Goal: Information Seeking & Learning: Learn about a topic

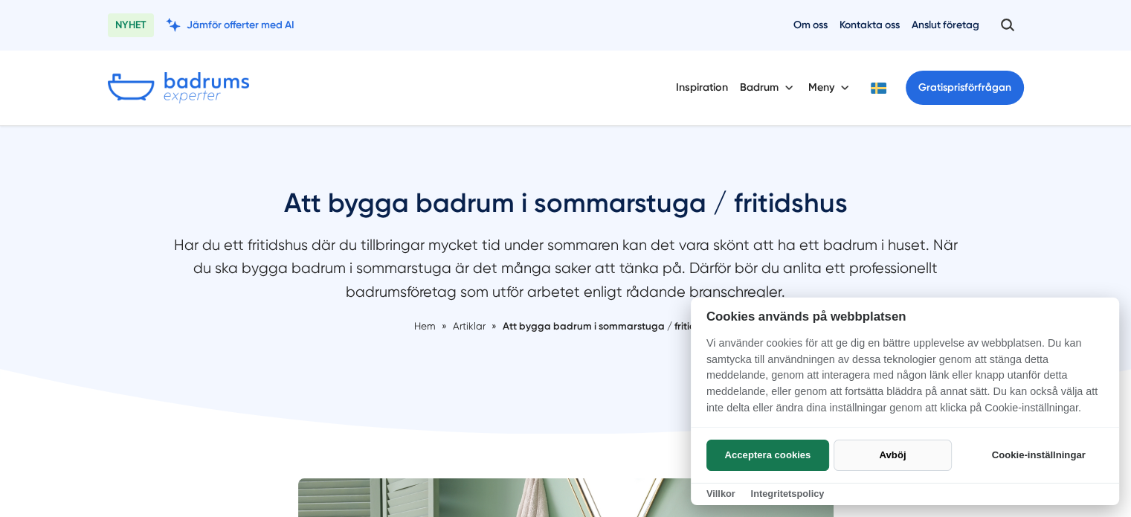
click at [892, 458] on button "Avböj" at bounding box center [893, 454] width 118 height 31
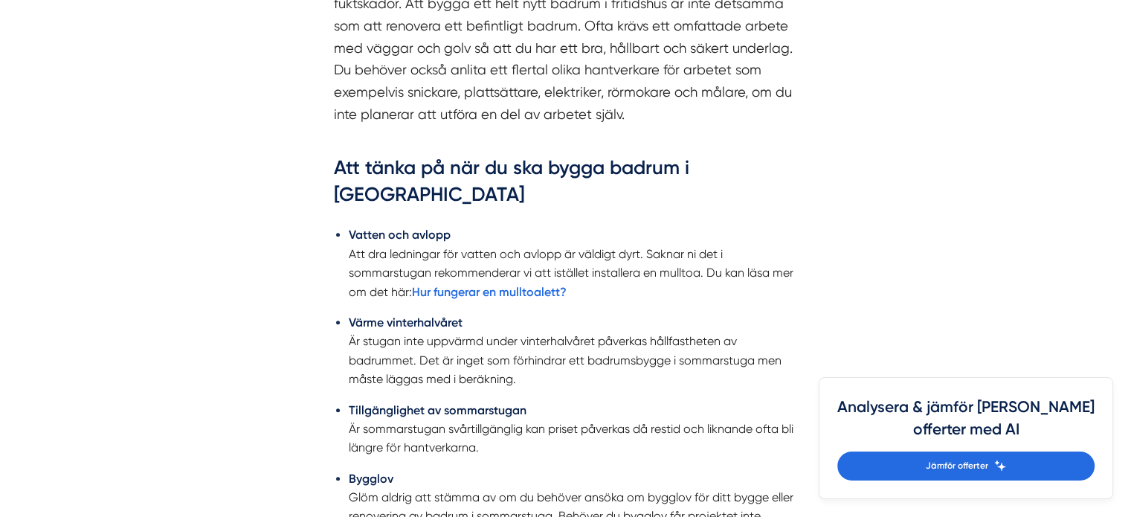
scroll to position [1041, 0]
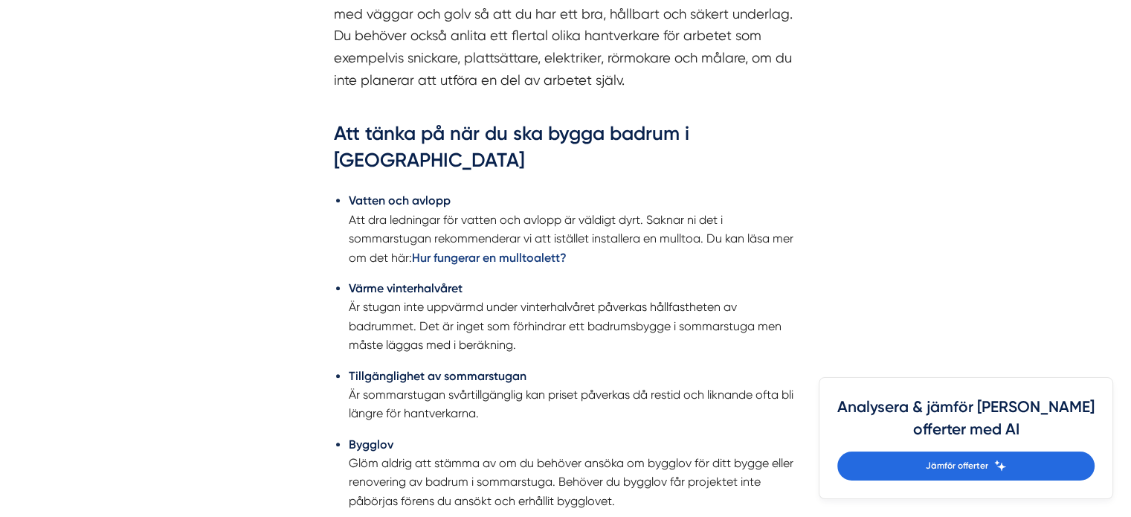
click at [535, 258] on strong "Hur fungerar en mulltoalett?" at bounding box center [489, 258] width 155 height 14
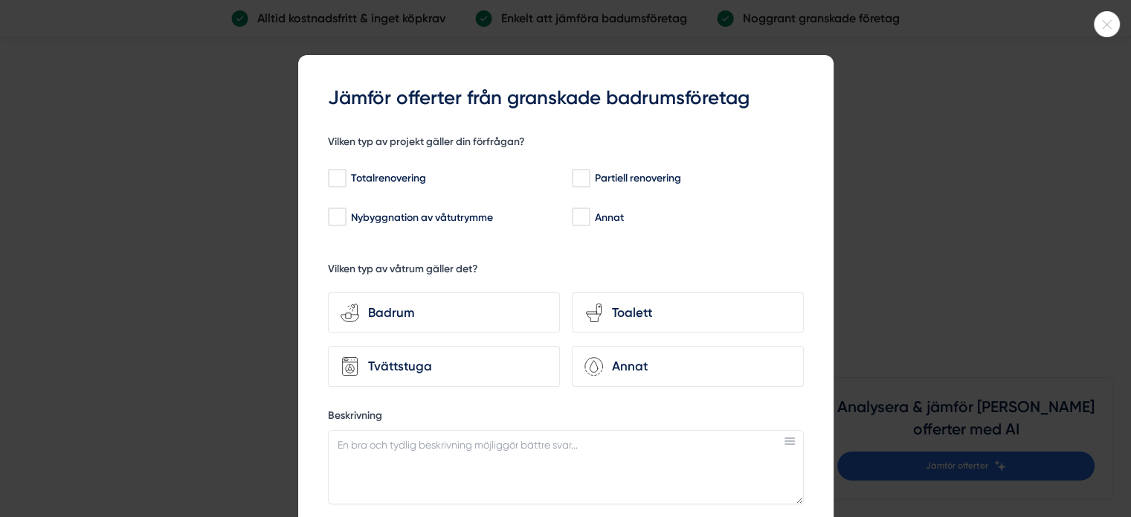
scroll to position [1933, 0]
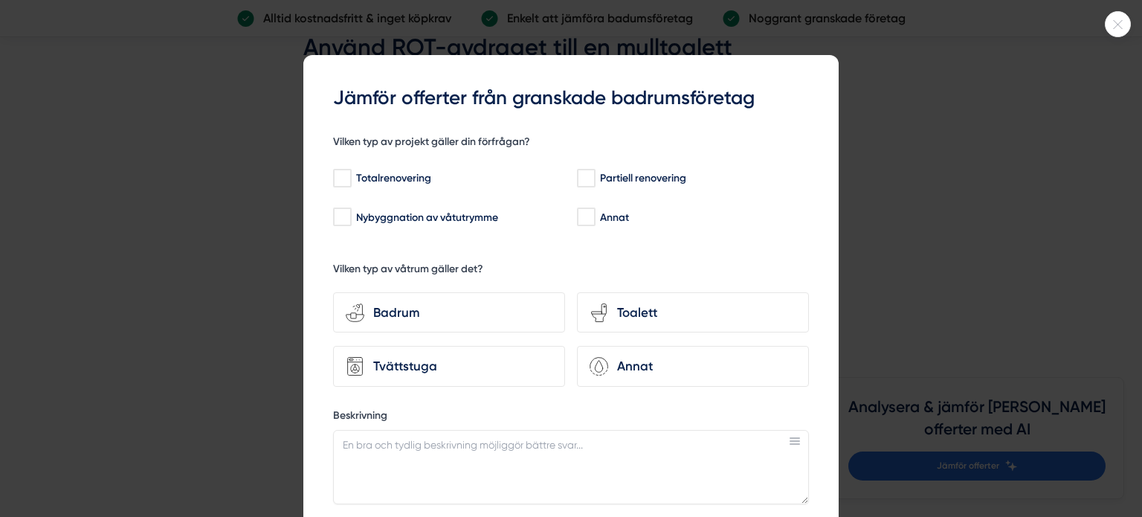
click at [1121, 28] on icon at bounding box center [1118, 24] width 25 height 9
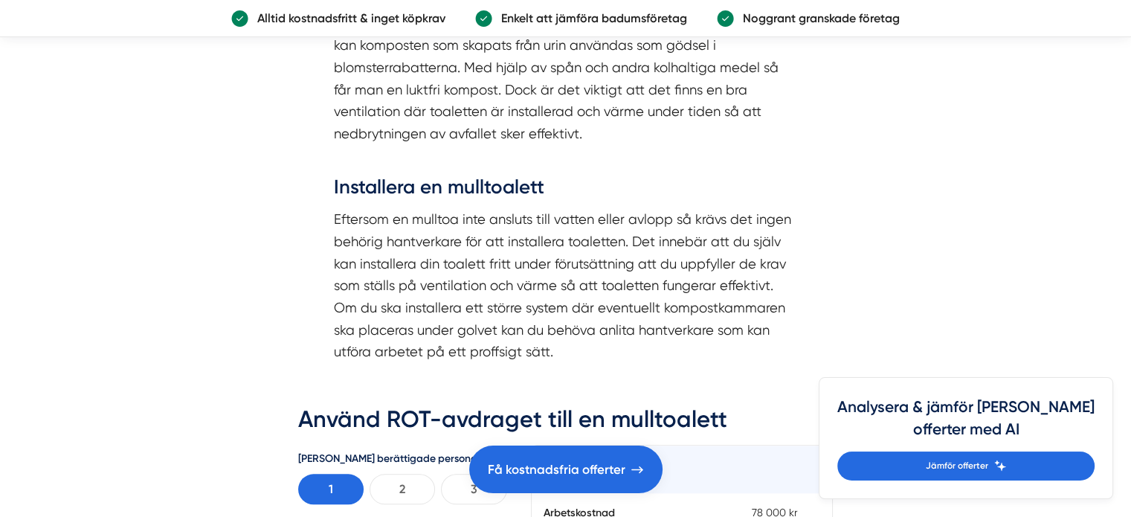
scroll to position [1487, 0]
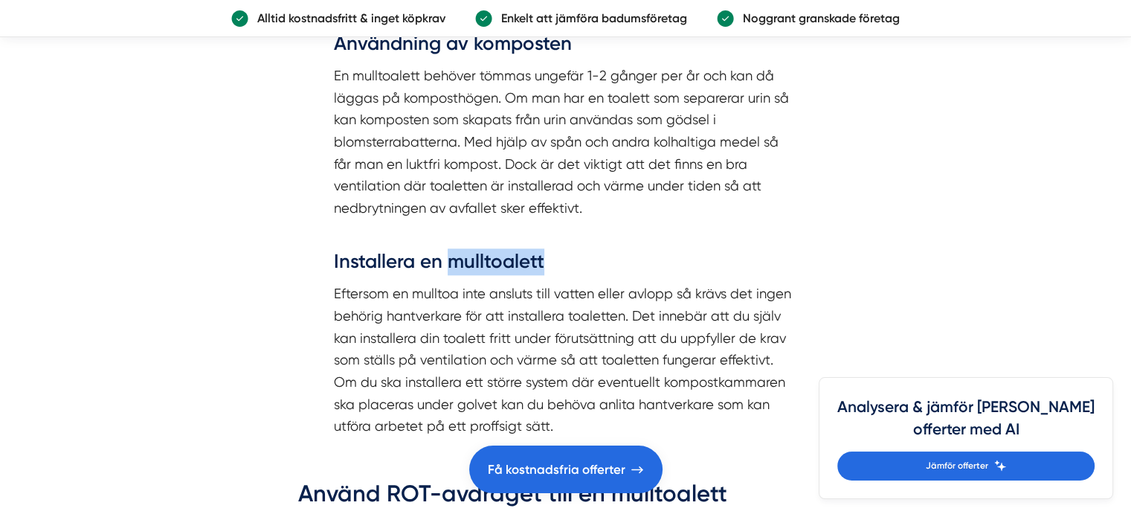
drag, startPoint x: 452, startPoint y: 259, endPoint x: 548, endPoint y: 250, distance: 96.3
click at [548, 250] on h3 "Installera en mulltoalett" at bounding box center [566, 265] width 464 height 34
copy h3 "mulltoalett"
